Goal: Task Accomplishment & Management: Manage account settings

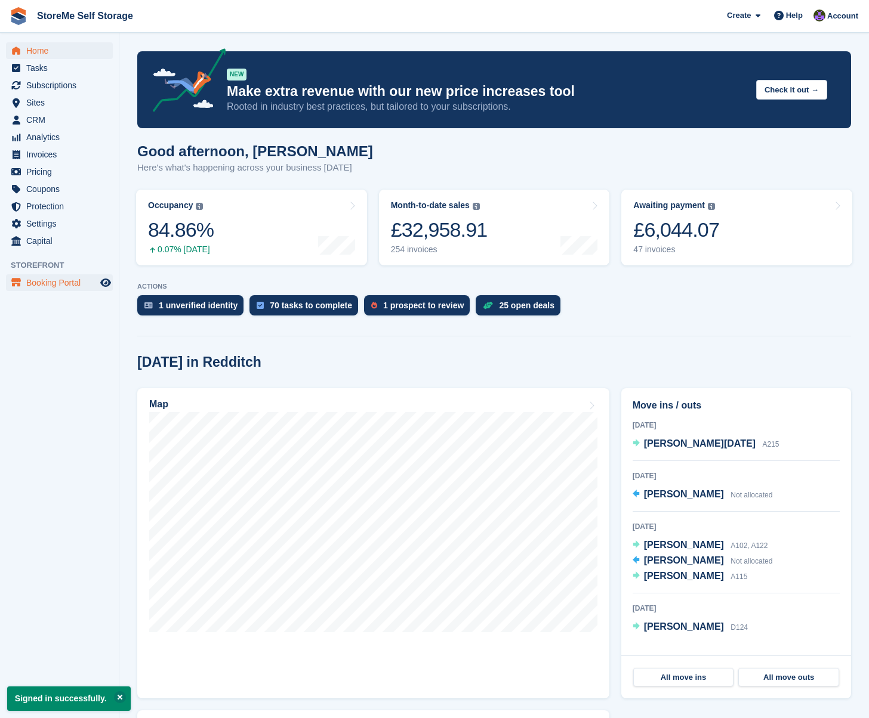
click at [35, 285] on span "Booking Portal" at bounding box center [62, 282] width 72 height 17
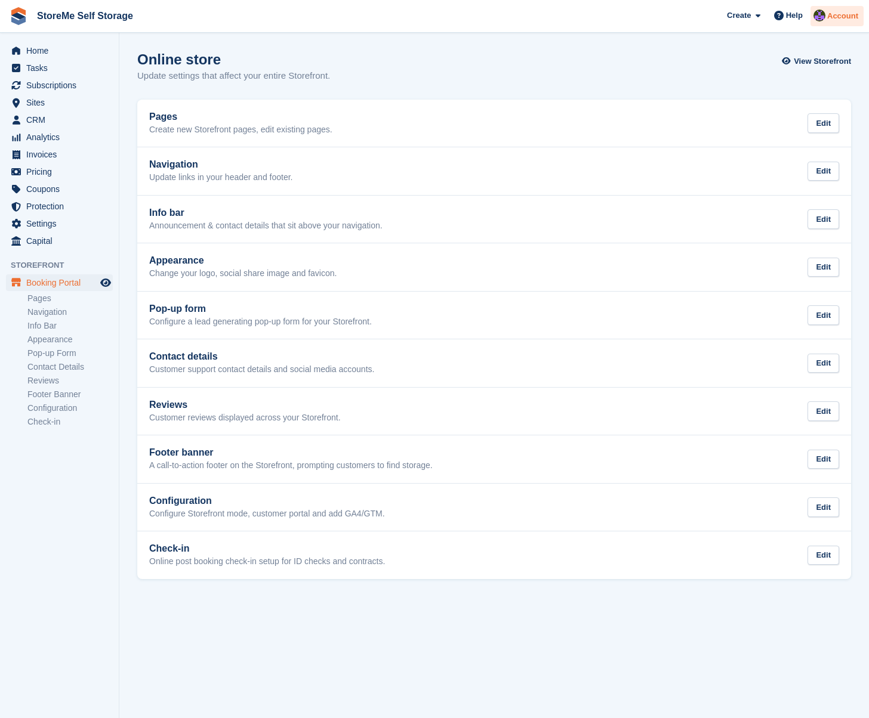
click at [828, 11] on span "Account" at bounding box center [842, 16] width 31 height 12
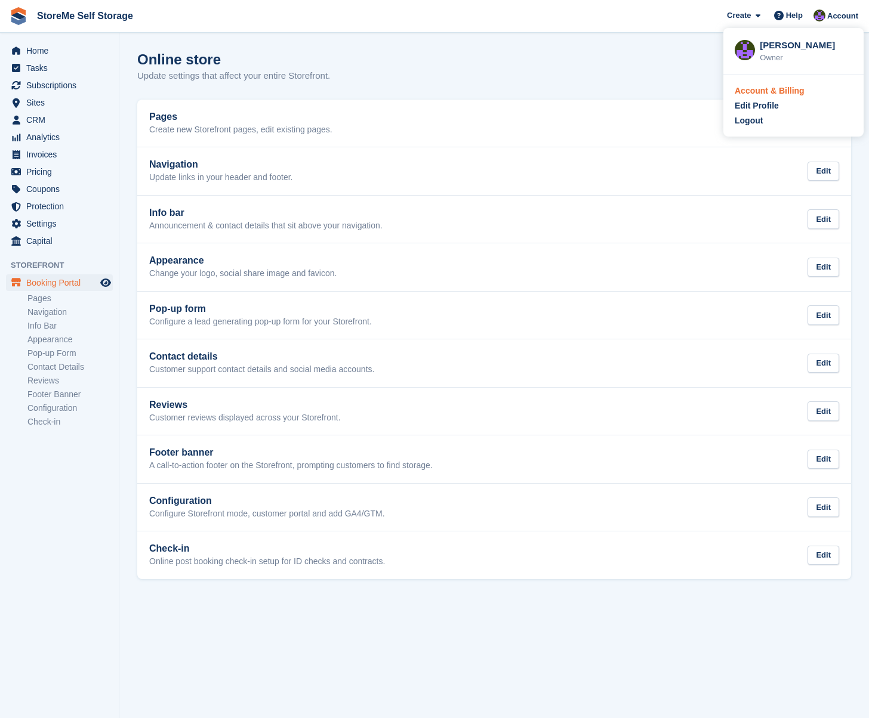
click at [768, 91] on div "Account & Billing" at bounding box center [769, 91] width 70 height 13
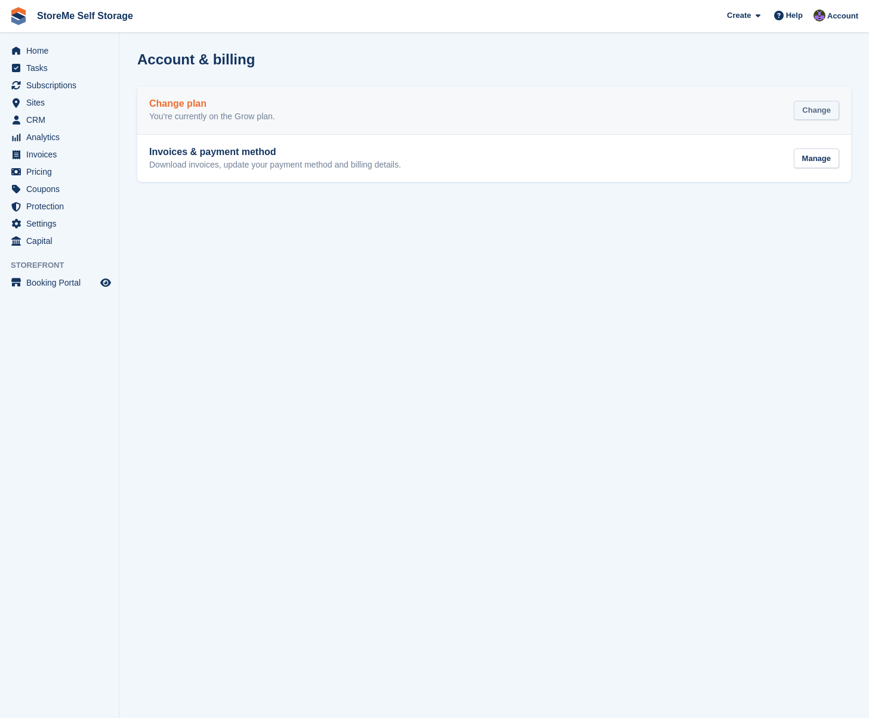
click at [795, 113] on div "Change" at bounding box center [816, 111] width 45 height 20
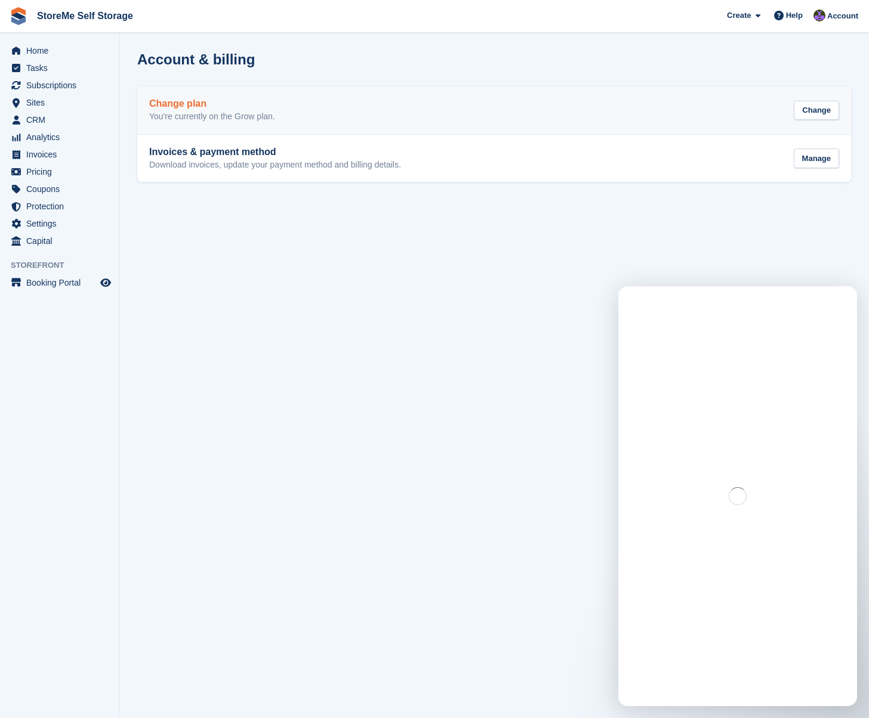
click at [178, 111] on div "Change plan You're currently on the Grow plan." at bounding box center [212, 110] width 126 height 24
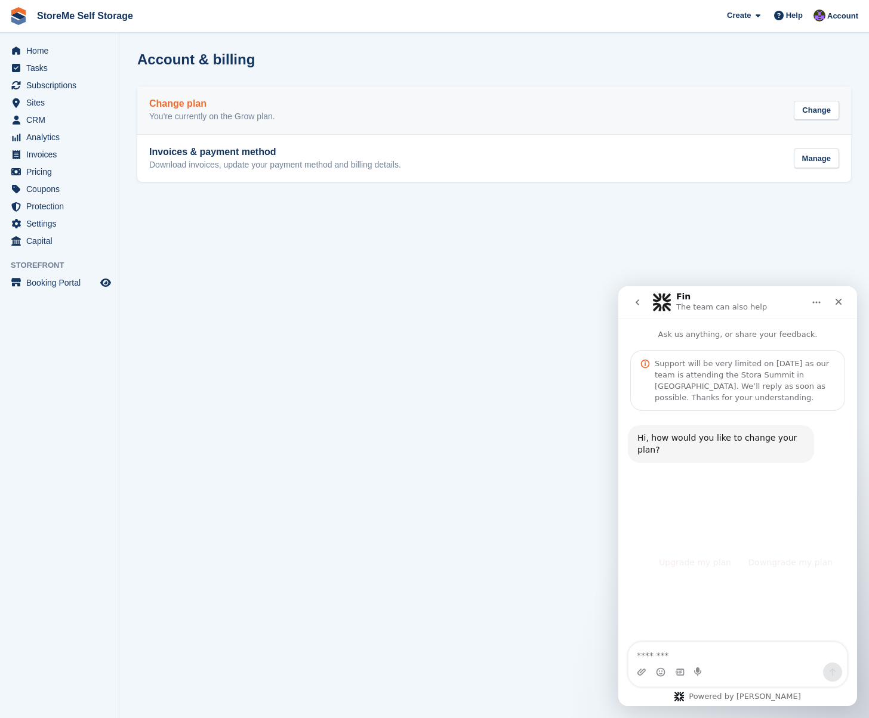
click at [180, 106] on h2 "Change plan" at bounding box center [212, 103] width 126 height 11
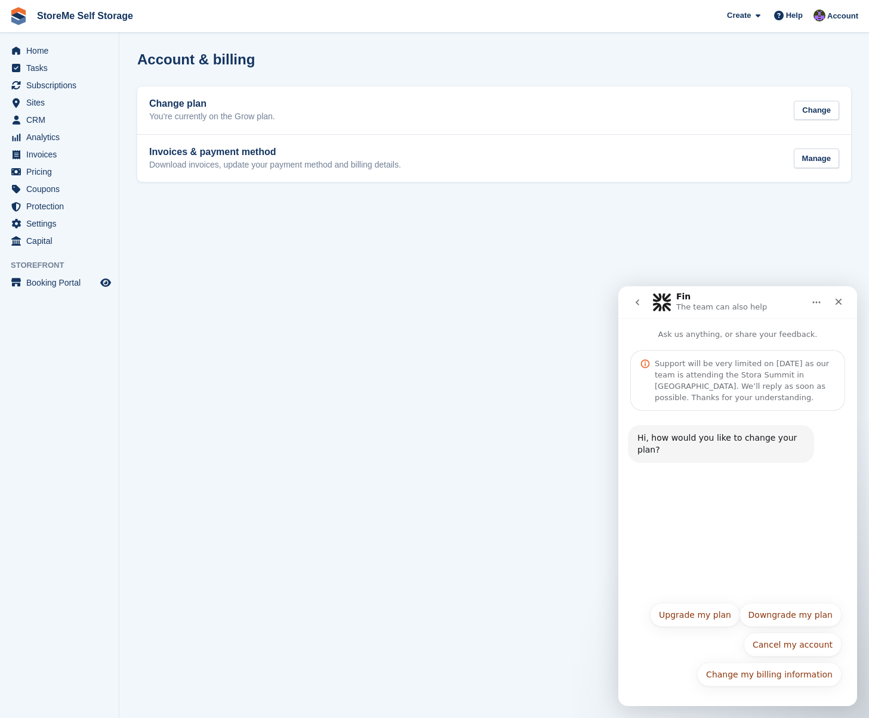
click at [399, 424] on section "Account & billing Change plan You're currently on the Grow plan. Change Invoice…" at bounding box center [493, 359] width 749 height 718
click at [839, 298] on icon "Close" at bounding box center [838, 302] width 10 height 10
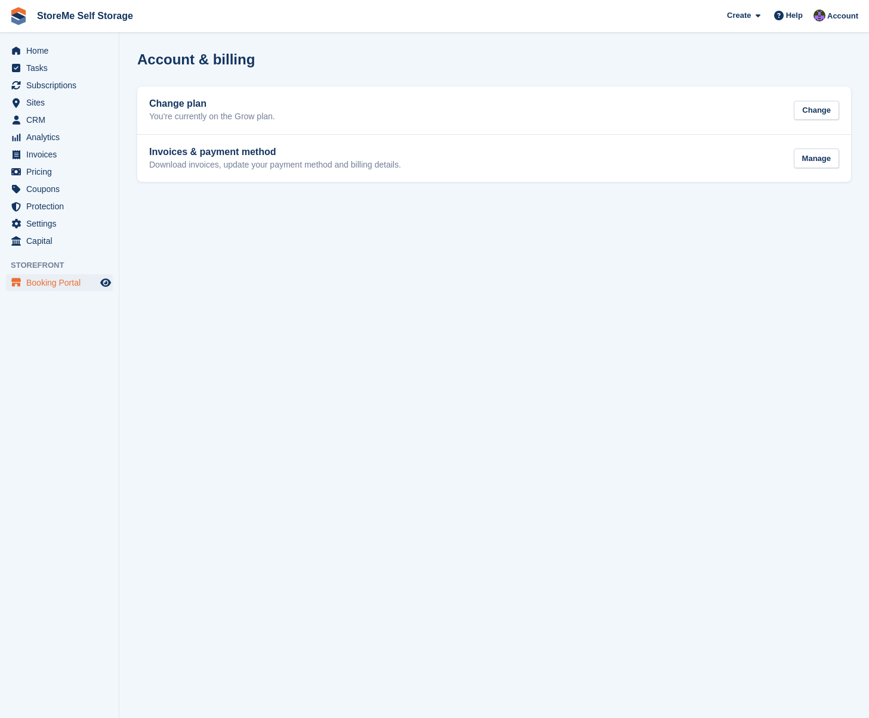
click at [68, 285] on span "Booking Portal" at bounding box center [62, 282] width 72 height 17
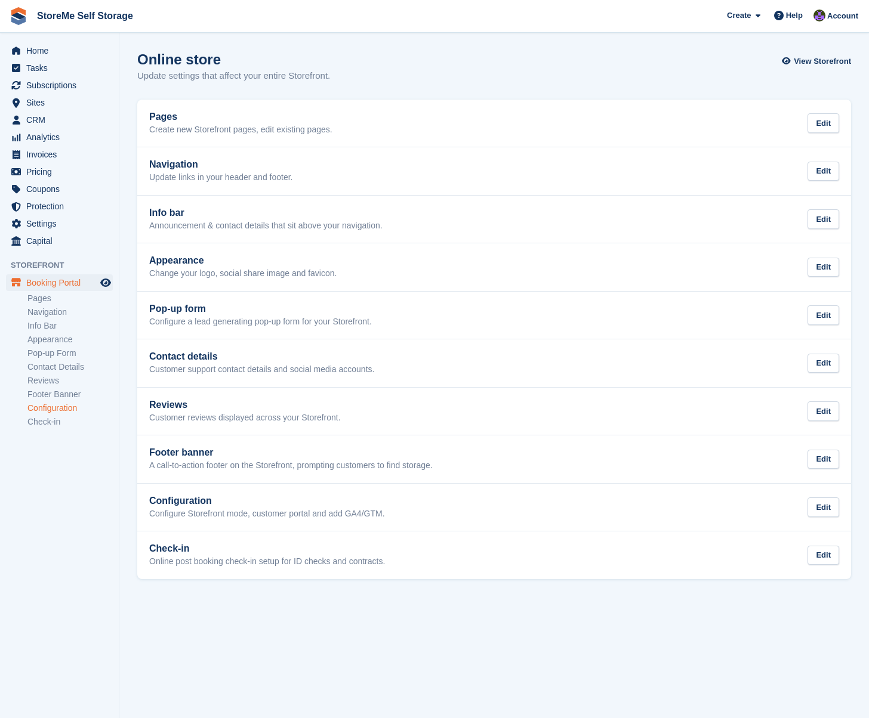
click at [48, 407] on link "Configuration" at bounding box center [69, 408] width 85 height 11
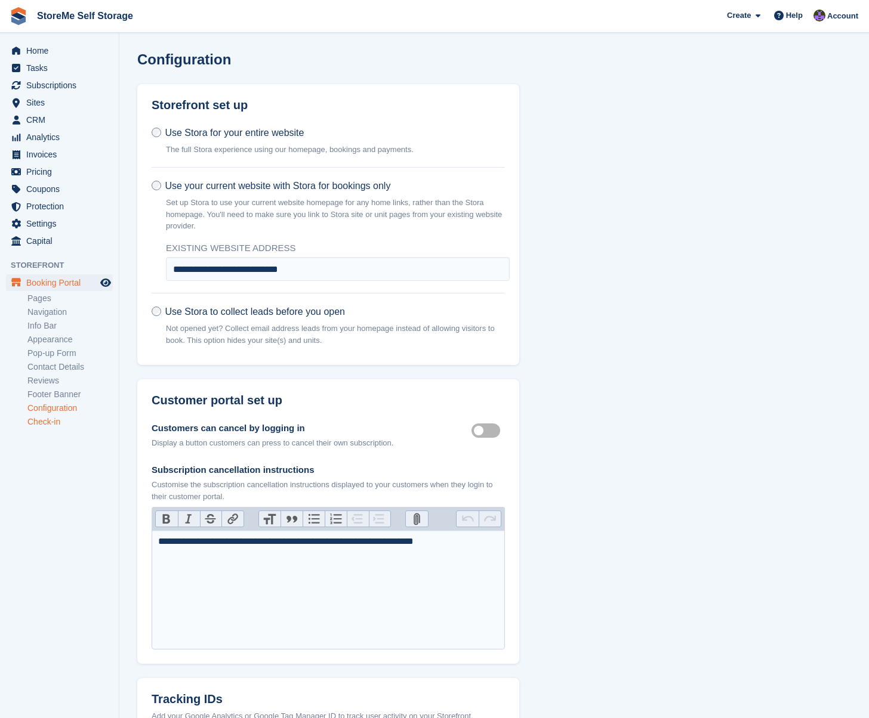
click at [45, 422] on link "Check-in" at bounding box center [69, 421] width 85 height 11
